Goal: Ask a question

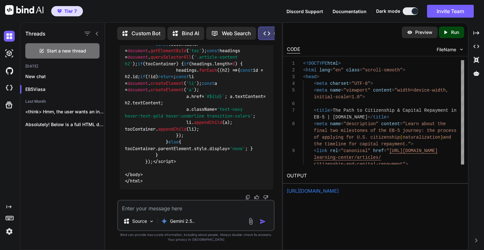
scroll to position [96529, 0]
click at [158, 206] on textarea at bounding box center [196, 207] width 156 height 12
click at [46, 86] on p "EB5Viasa" at bounding box center [64, 89] width 79 height 6
click at [339, 191] on link "[URL][DOMAIN_NAME]" at bounding box center [313, 191] width 52 height 6
click at [449, 34] on icon "Created with Pixso." at bounding box center [446, 32] width 6 height 6
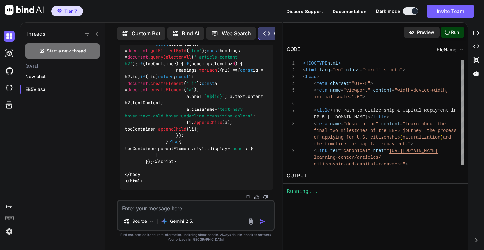
click at [9, 231] on img at bounding box center [9, 231] width 11 height 11
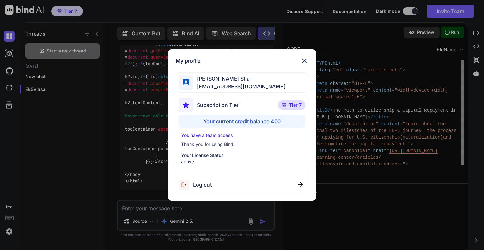
click at [9, 231] on div "My profile [PERSON_NAME] Sha [EMAIL_ADDRESS][DOMAIN_NAME] Subscription Tier Tie…" at bounding box center [242, 125] width 484 height 250
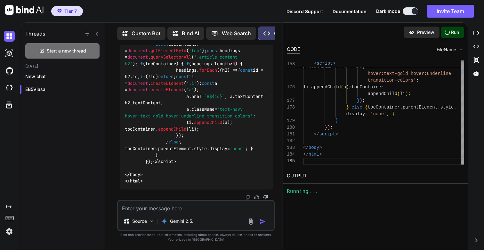
scroll to position [93546, 0]
click at [339, 191] on link "[URL][DOMAIN_NAME]" at bounding box center [313, 191] width 52 height 6
click at [165, 210] on textarea at bounding box center [196, 207] width 156 height 12
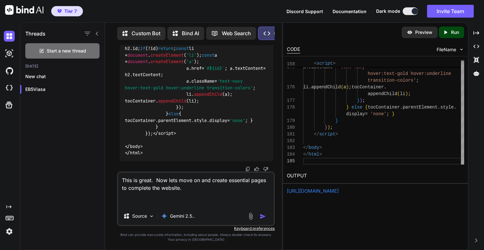
paste textarea "[EMAIL_ADDRESS][DOMAIN_NAME]"
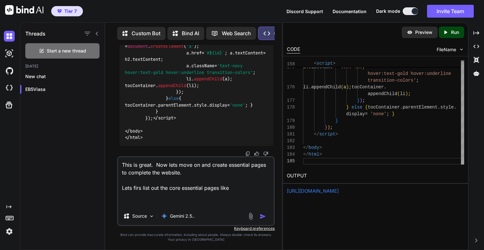
paste textarea "Privacy Policy"
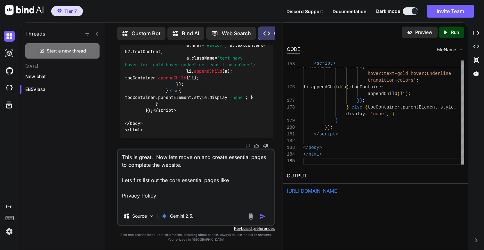
paste textarea "Terms of Service"
type textarea "This is great. Now lets move on and create essential pages to complete the webs…"
click at [263, 216] on img "button" at bounding box center [263, 216] width 6 height 6
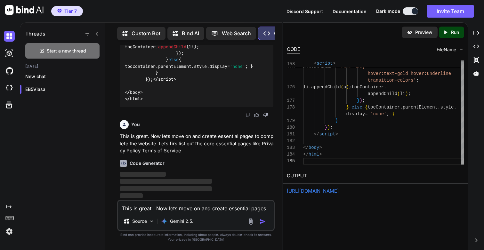
scroll to position [96611, 0]
